Goal: Find specific page/section: Find specific page/section

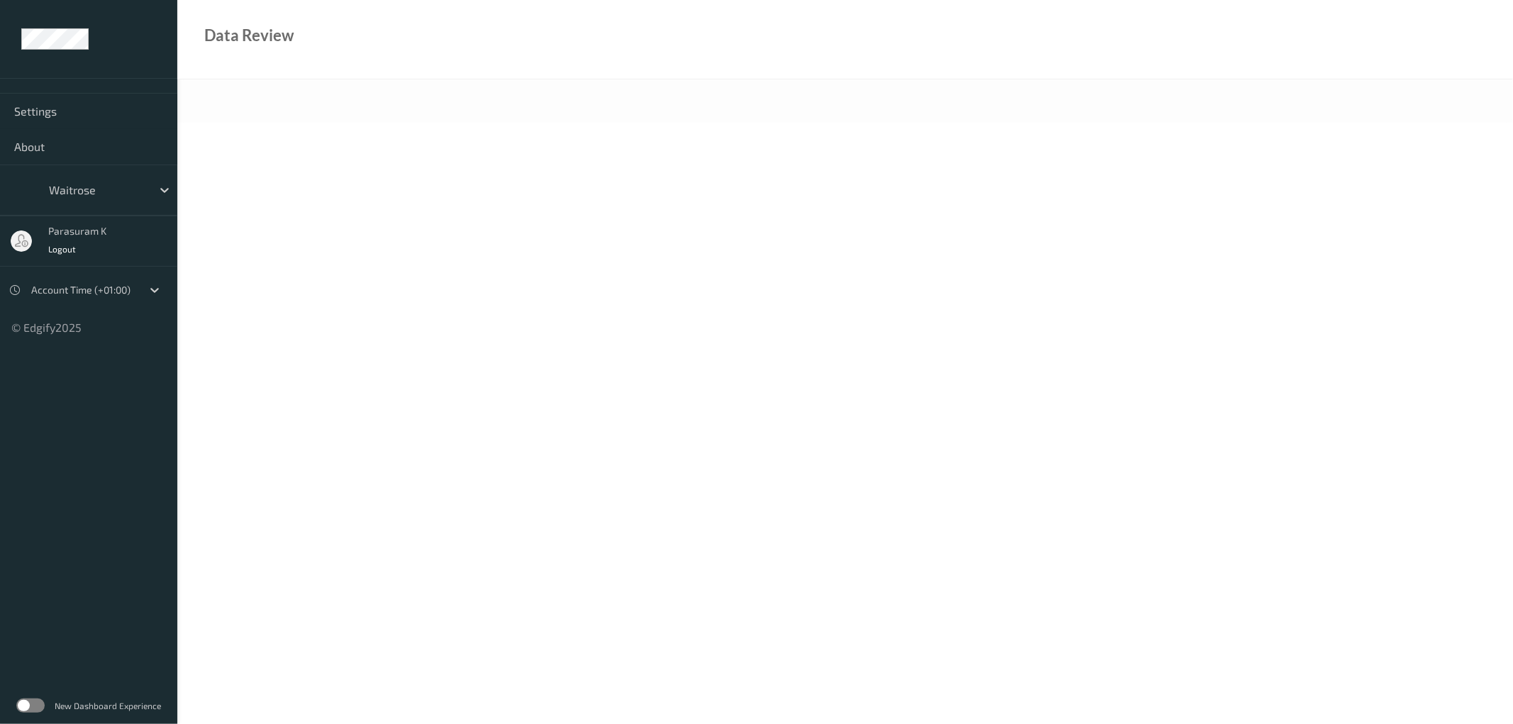
click at [38, 703] on label at bounding box center [30, 705] width 28 height 14
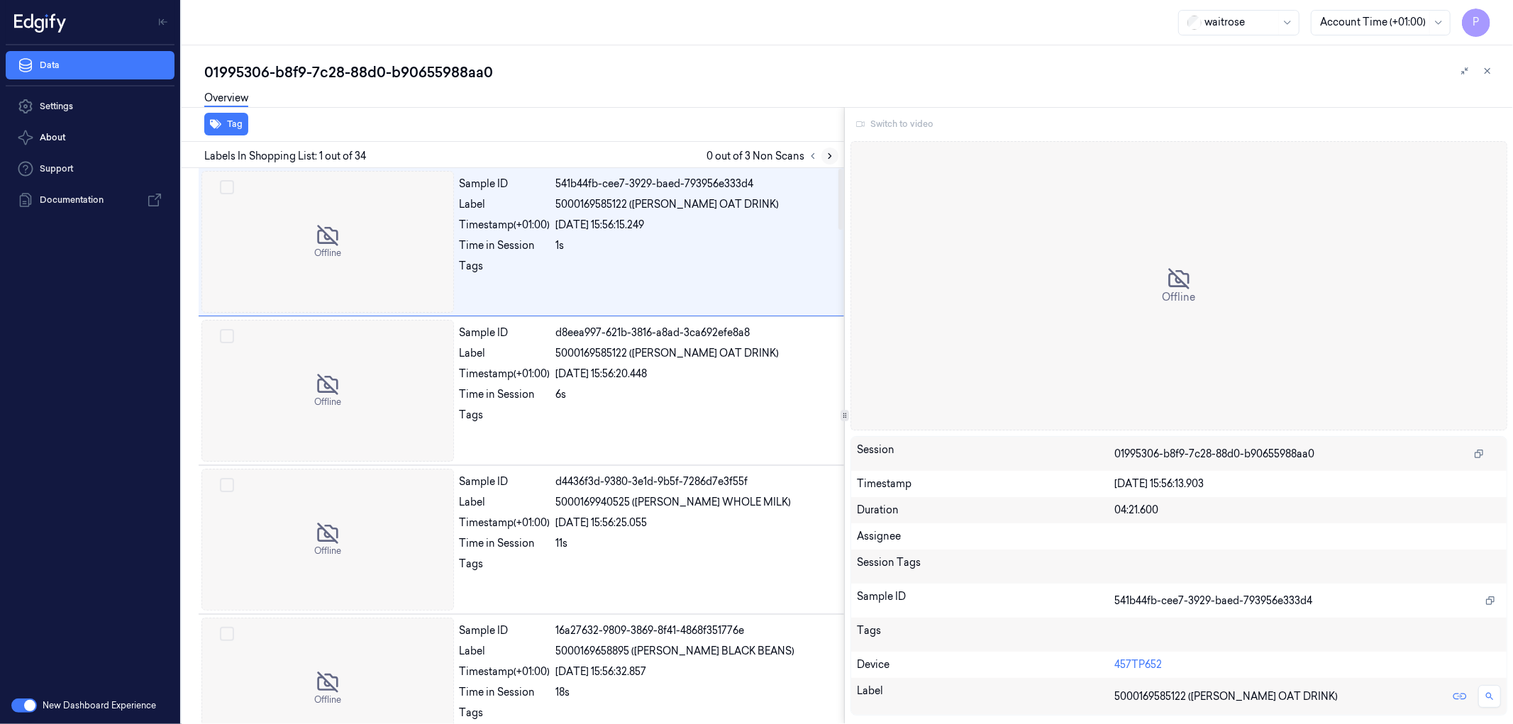
click at [828, 149] on button at bounding box center [829, 155] width 17 height 17
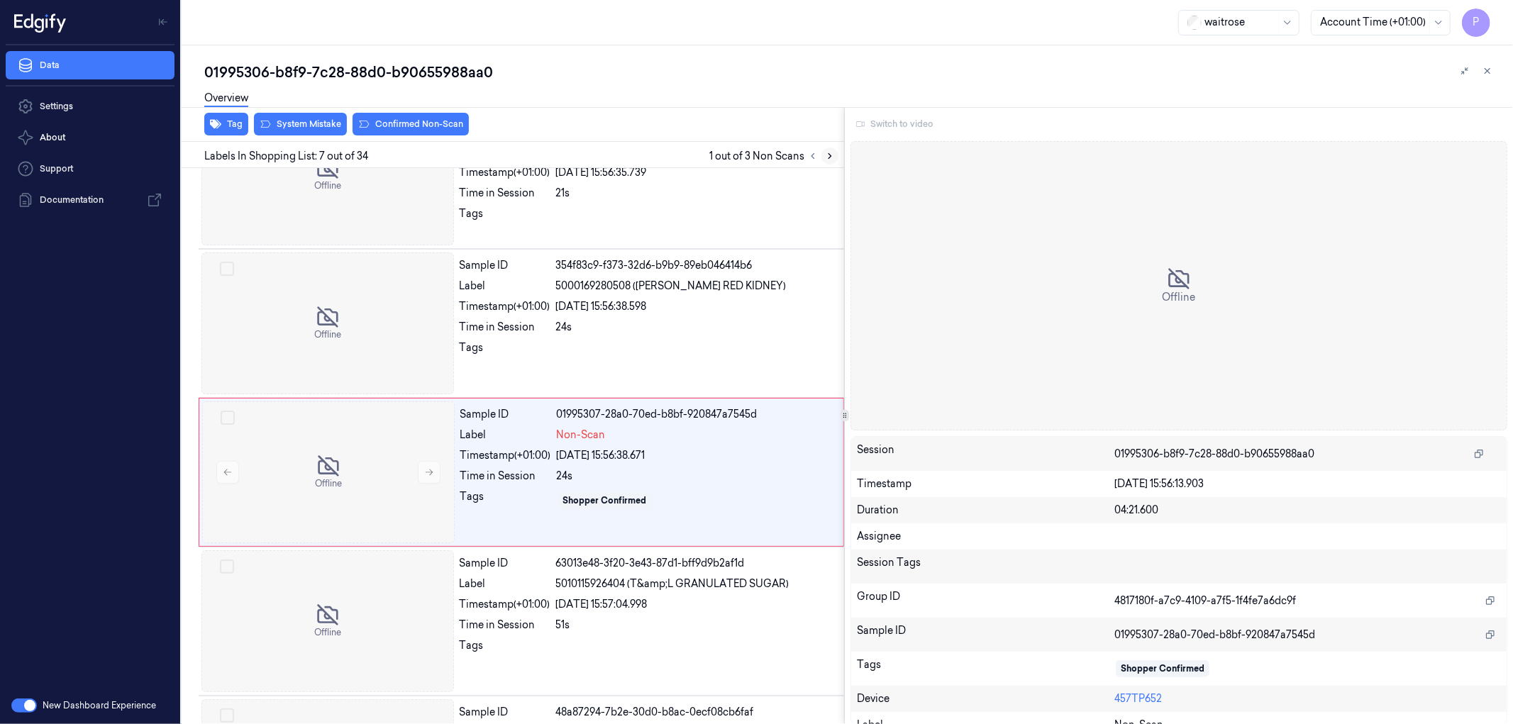
scroll to position [690, 0]
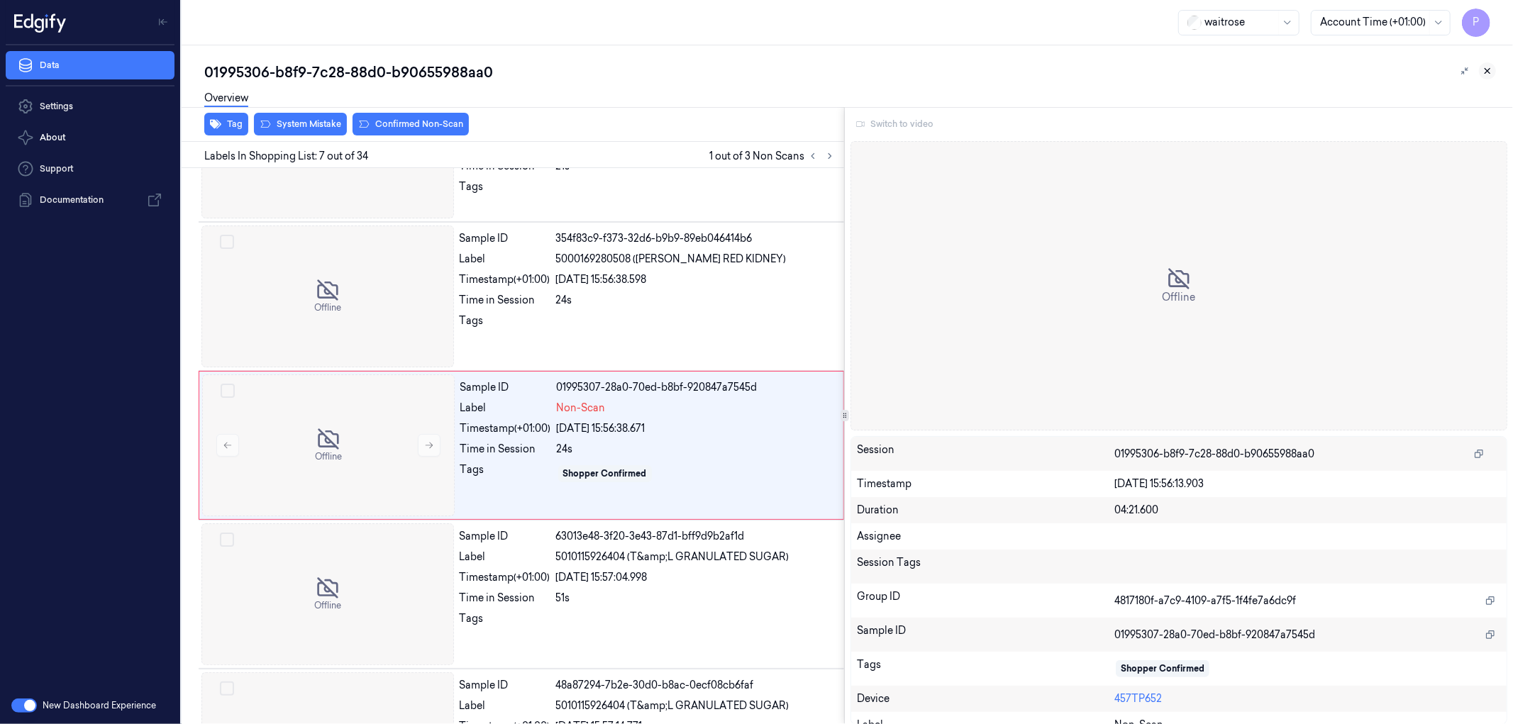
click at [1485, 74] on icon at bounding box center [1487, 71] width 10 height 10
